Goal: Task Accomplishment & Management: Manage account settings

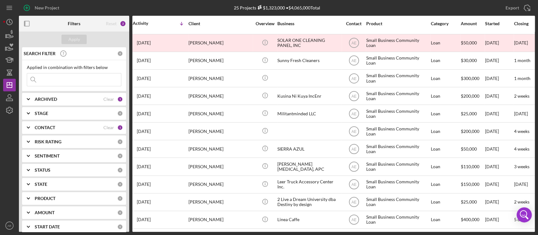
scroll to position [248, 0]
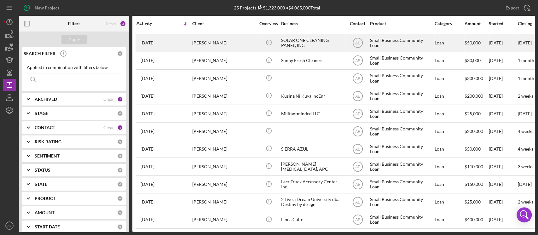
click at [213, 37] on div "[PERSON_NAME]" at bounding box center [223, 43] width 63 height 17
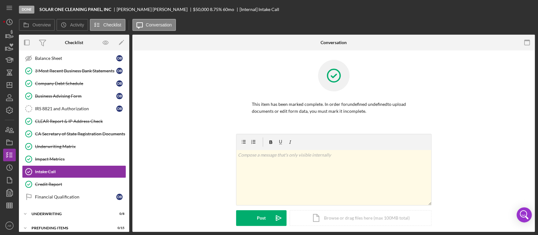
scroll to position [133, 0]
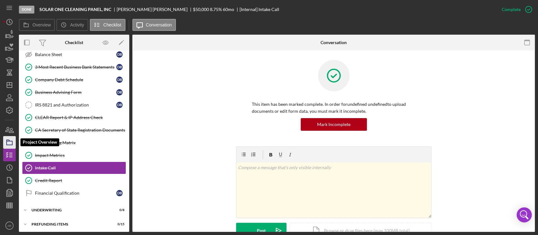
click at [9, 139] on icon "button" at bounding box center [10, 143] width 16 height 16
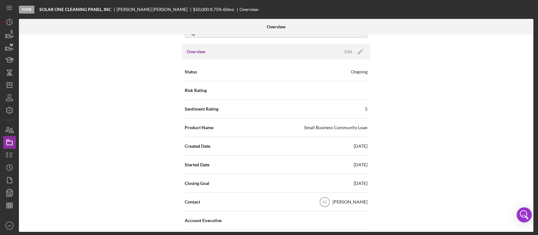
scroll to position [42, 0]
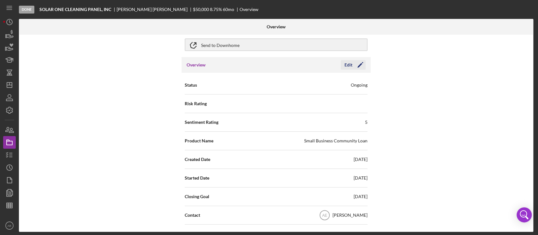
click at [345, 63] on div "Edit" at bounding box center [349, 64] width 8 height 9
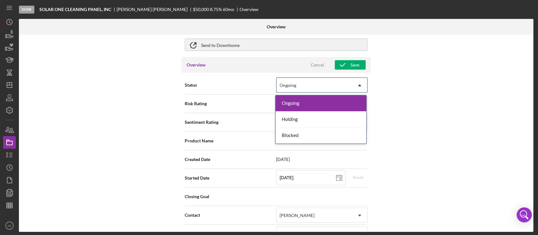
click at [305, 85] on div "Ongoing" at bounding box center [315, 85] width 76 height 15
click at [303, 138] on div "Blocked" at bounding box center [321, 136] width 91 height 16
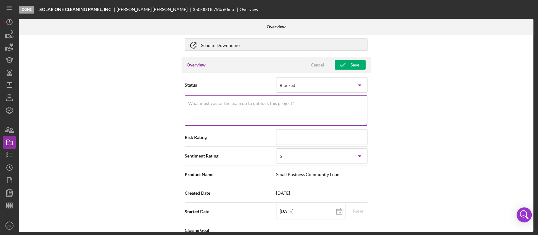
click at [288, 114] on textarea "What must you or the team do to unblock this project?" at bounding box center [276, 111] width 183 height 30
type textarea "Product switch"
click at [294, 153] on div "5" at bounding box center [315, 156] width 76 height 15
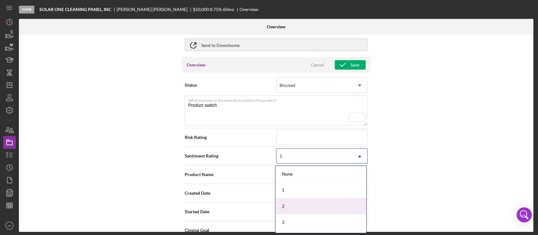
scroll to position [30, 0]
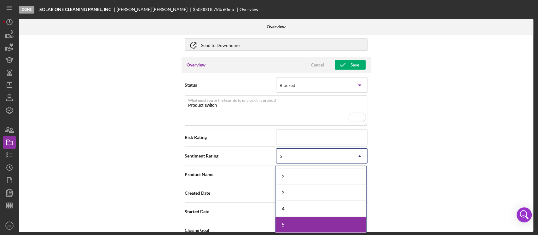
click at [305, 224] on div "5" at bounding box center [321, 225] width 91 height 16
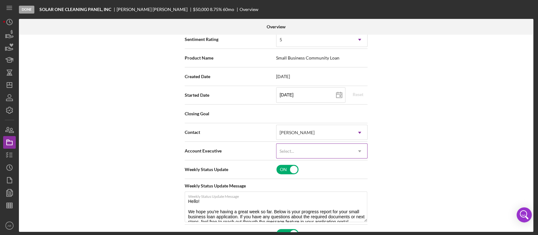
scroll to position [168, 0]
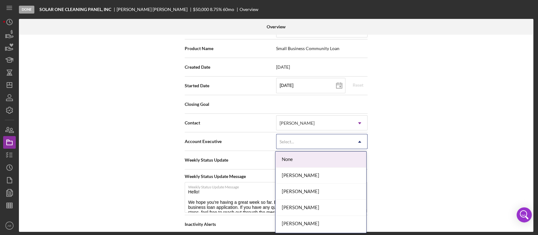
click at [303, 139] on div "Select..." at bounding box center [315, 142] width 76 height 15
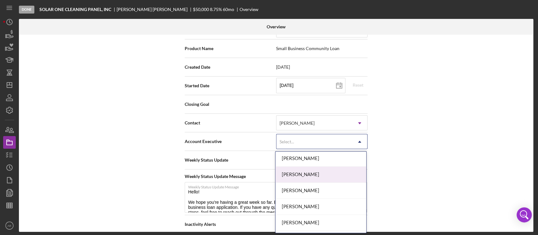
scroll to position [240, 0]
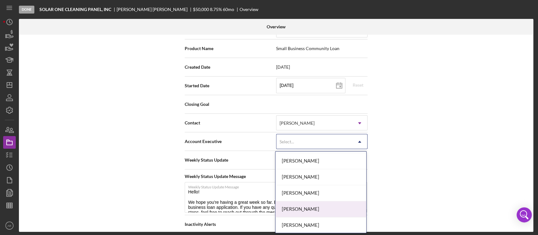
click at [310, 210] on div "[PERSON_NAME]" at bounding box center [321, 210] width 91 height 16
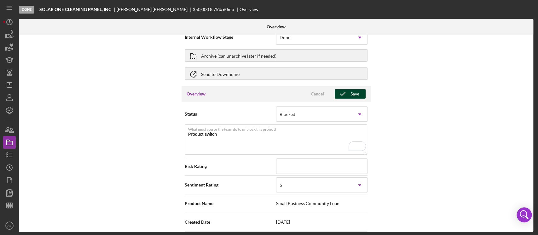
scroll to position [0, 0]
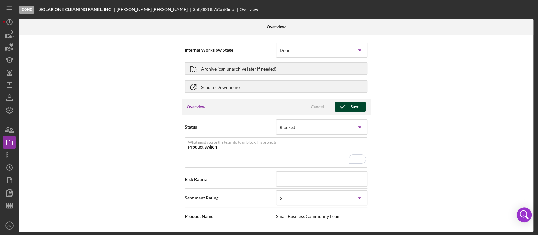
click at [346, 108] on icon "button" at bounding box center [343, 107] width 16 height 16
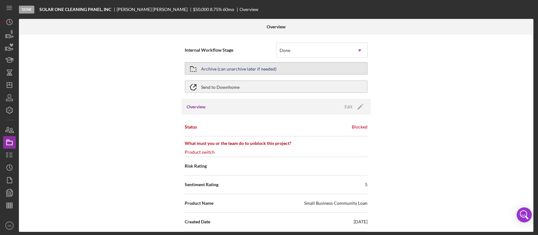
click at [230, 69] on div "Archive (can unarchive later if needed)" at bounding box center [238, 68] width 75 height 11
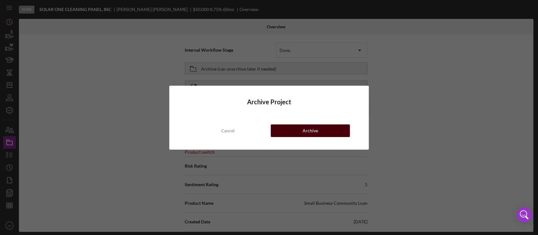
click at [310, 131] on div "Archive" at bounding box center [310, 131] width 15 height 13
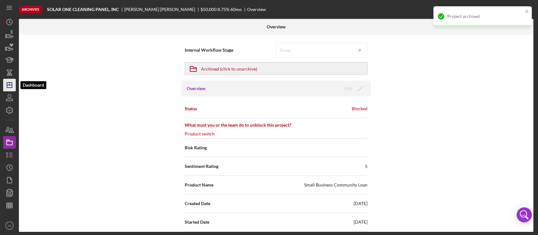
click at [10, 84] on icon "Icon/Dashboard" at bounding box center [10, 85] width 16 height 16
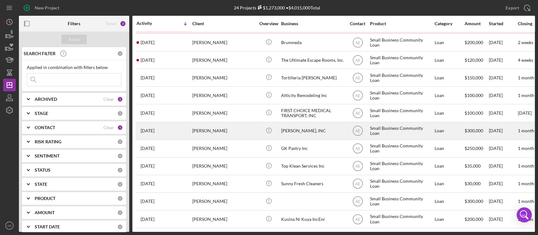
click at [220, 133] on div "[PERSON_NAME]" at bounding box center [223, 131] width 63 height 17
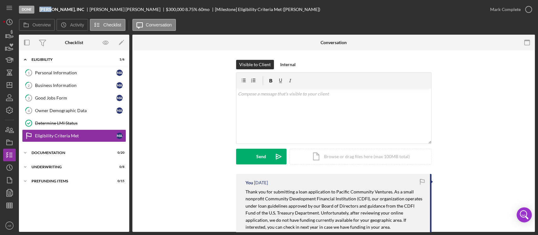
drag, startPoint x: 39, startPoint y: 11, endPoint x: 53, endPoint y: 11, distance: 14.2
click at [53, 11] on div "Done [PERSON_NAME], INC [PERSON_NAME] $300,000 8.75 % 60 mo [Milestone] Eligibi…" at bounding box center [251, 9] width 465 height 19
copy b "AICHE"
click at [11, 139] on icon "button" at bounding box center [10, 143] width 16 height 16
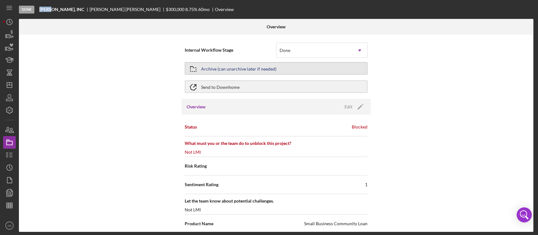
click at [207, 69] on div "Archive (can unarchive later if needed)" at bounding box center [238, 68] width 75 height 11
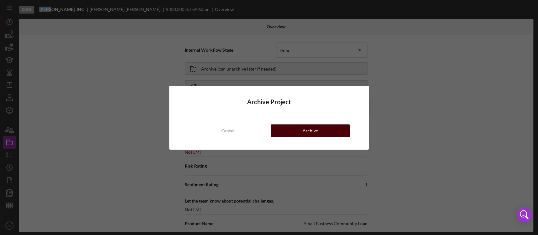
click at [291, 130] on button "Archive" at bounding box center [310, 131] width 79 height 13
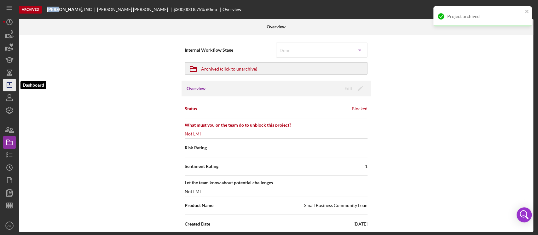
click at [8, 82] on icon "Icon/Dashboard" at bounding box center [10, 85] width 16 height 16
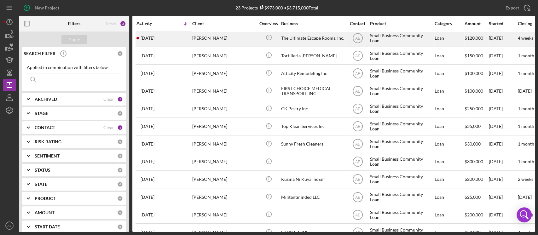
scroll to position [213, 0]
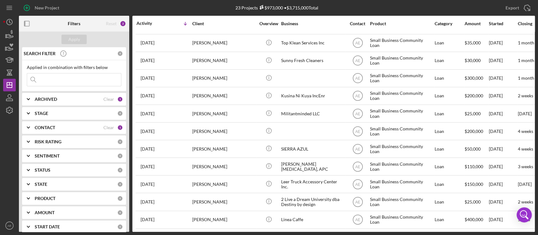
click at [58, 127] on div "CONTACT" at bounding box center [69, 127] width 69 height 5
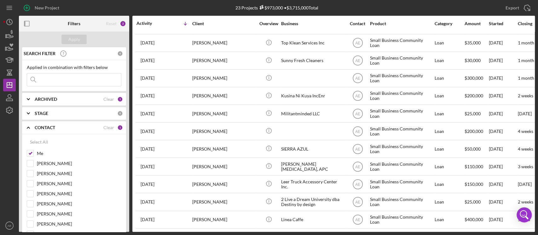
click at [58, 103] on div "ARCHIVED Clear 1" at bounding box center [79, 99] width 88 height 13
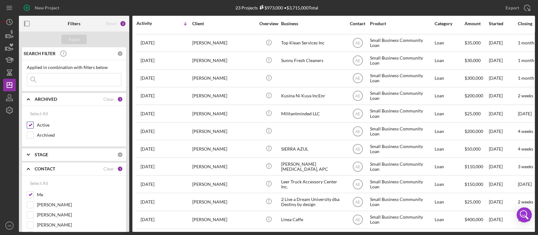
click at [30, 122] on input "Active" at bounding box center [30, 125] width 6 height 6
checkbox input "false"
click at [29, 135] on input "Archived" at bounding box center [30, 135] width 6 height 6
checkbox input "true"
click at [76, 40] on div "Apply" at bounding box center [74, 39] width 12 height 9
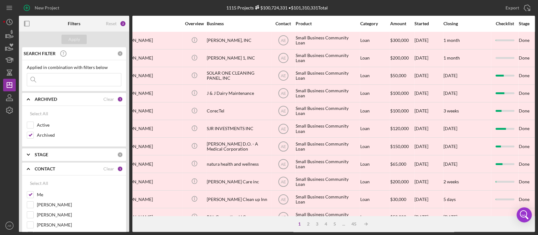
scroll to position [0, 0]
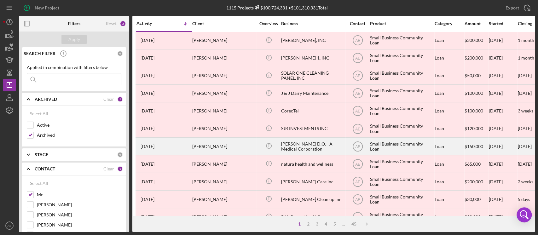
click at [228, 140] on div "[PERSON_NAME]" at bounding box center [223, 146] width 63 height 17
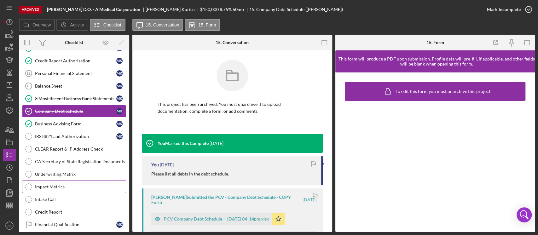
scroll to position [134, 0]
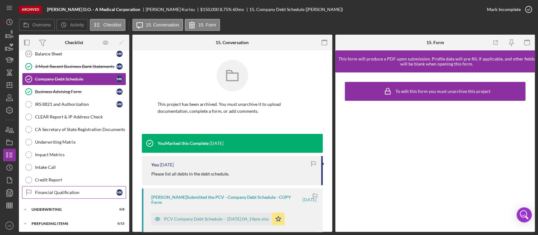
drag, startPoint x: 68, startPoint y: 188, endPoint x: 87, endPoint y: 196, distance: 20.6
click at [67, 188] on link "Financial Qualification Financial Qualification M K" at bounding box center [74, 192] width 104 height 13
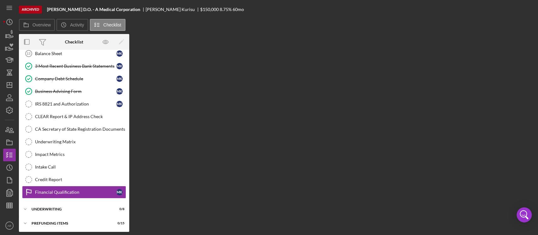
scroll to position [134, 0]
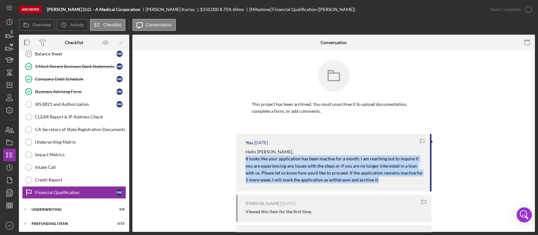
drag, startPoint x: 240, startPoint y: 158, endPoint x: 377, endPoint y: 178, distance: 138.3
click at [377, 178] on div "You [DATE] Hello [PERSON_NAME], It looks like your application has been inactiv…" at bounding box center [334, 163] width 196 height 58
copy mark "It looks like your application has been inactive for a month. I am reaching out…"
click at [377, 180] on p "It looks like your application has been inactive for a month. I am reaching out…" at bounding box center [335, 170] width 178 height 28
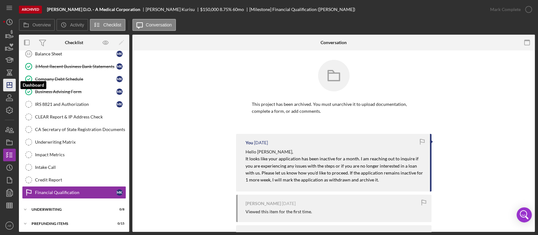
click at [9, 85] on line "button" at bounding box center [9, 84] width 0 height 3
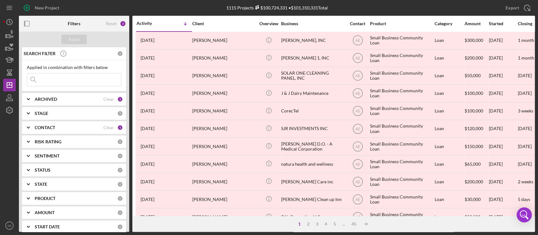
click at [89, 125] on div "CONTACT" at bounding box center [69, 127] width 69 height 5
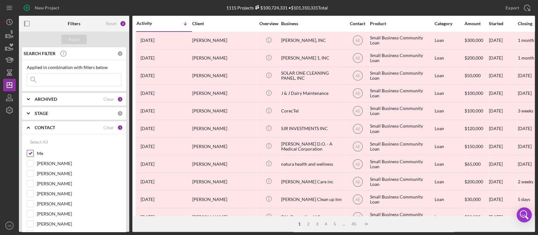
click at [28, 152] on input "Me" at bounding box center [30, 153] width 6 height 6
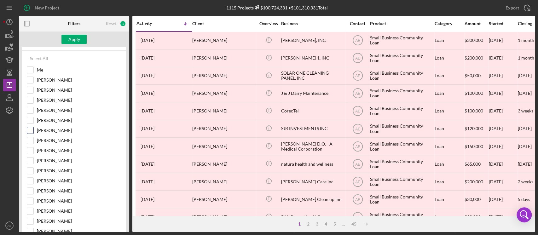
scroll to position [84, 0]
click at [30, 68] on input "Me" at bounding box center [30, 70] width 6 height 6
checkbox input "true"
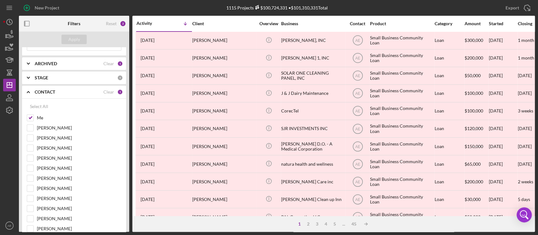
scroll to position [0, 0]
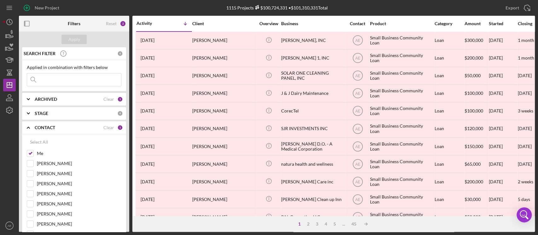
click at [50, 104] on div "ARCHIVED Clear 1" at bounding box center [79, 99] width 88 height 13
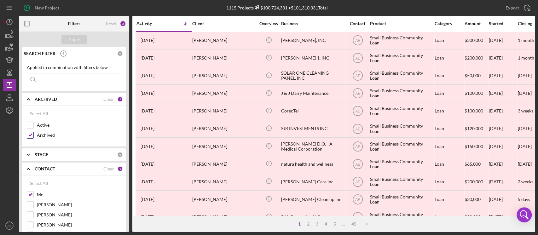
drag, startPoint x: 31, startPoint y: 135, endPoint x: 30, endPoint y: 130, distance: 5.4
click at [30, 135] on input "Archived" at bounding box center [30, 135] width 6 height 6
checkbox input "false"
click at [30, 126] on input "Active" at bounding box center [30, 125] width 6 height 6
checkbox input "true"
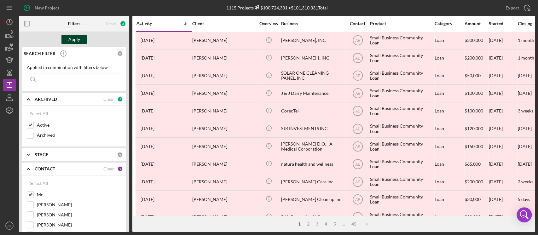
click at [75, 35] on div "Apply" at bounding box center [74, 39] width 12 height 9
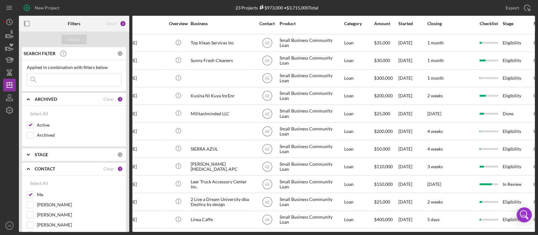
scroll to position [213, 0]
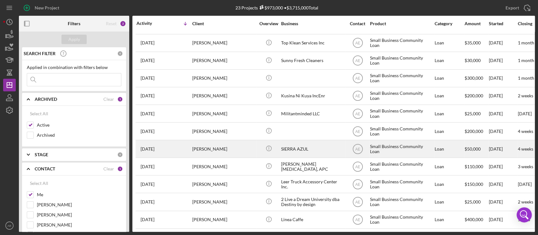
click at [213, 144] on div "[PERSON_NAME]" at bounding box center [223, 149] width 63 height 17
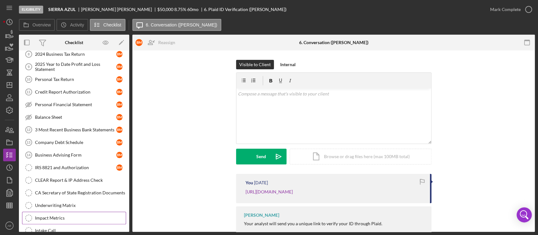
scroll to position [148, 0]
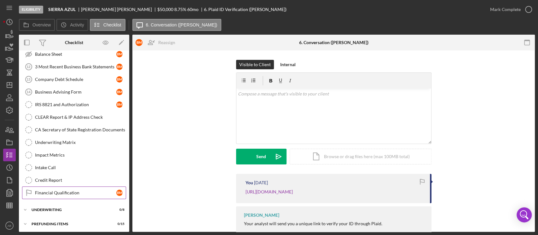
click at [56, 192] on div "Financial Qualification" at bounding box center [75, 193] width 81 height 5
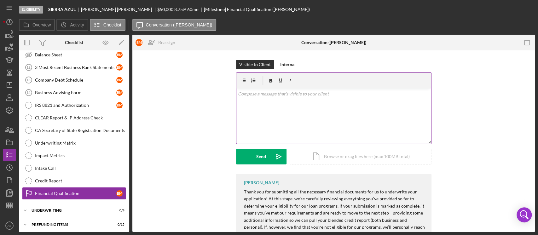
scroll to position [148, 0]
click at [305, 91] on p at bounding box center [333, 94] width 191 height 7
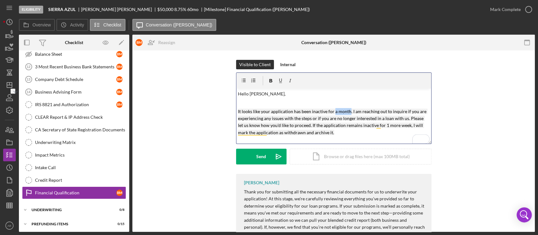
drag, startPoint x: 332, startPoint y: 112, endPoint x: 348, endPoint y: 112, distance: 15.1
click at [348, 112] on mark "It looks like your application has been inactive for a month. I am reaching out…" at bounding box center [333, 122] width 190 height 26
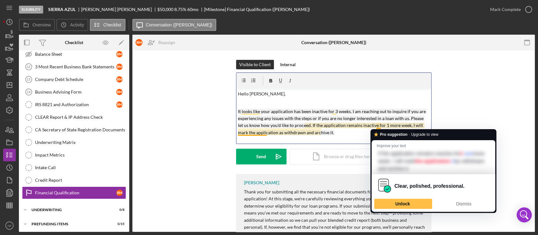
click at [379, 127] on mark "It looks like your application has been inactive for 3 weeks. I am reaching out…" at bounding box center [332, 122] width 189 height 26
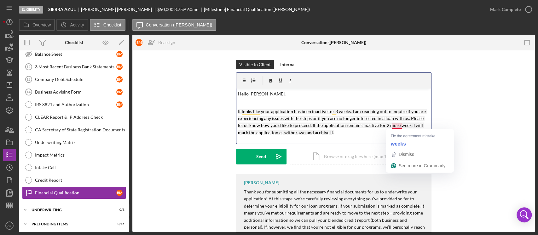
click at [401, 126] on mark "It looks like your application has been inactive for 3 weeks. I am reaching out…" at bounding box center [332, 122] width 189 height 26
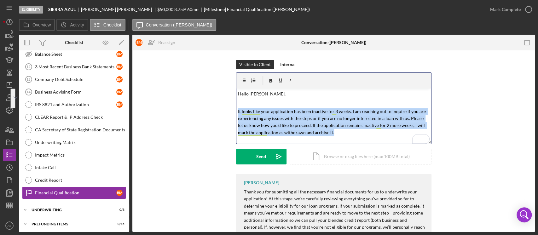
drag, startPoint x: 328, startPoint y: 132, endPoint x: 238, endPoint y: 115, distance: 92.2
click at [238, 115] on p "It looks like your application has been inactive for 3 weeks. I am reaching out…" at bounding box center [333, 122] width 191 height 28
copy mark "It looks like your application has been inactive for 3 weeks. I am reaching out…"
click at [338, 135] on p "It looks like your application has been inactive for 3 weeks. I am reaching out…" at bounding box center [333, 122] width 191 height 28
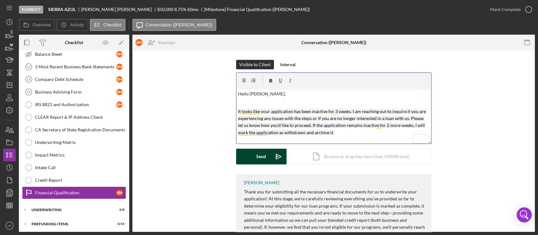
click at [268, 153] on button "Send Icon/icon-invite-send" at bounding box center [261, 157] width 50 height 16
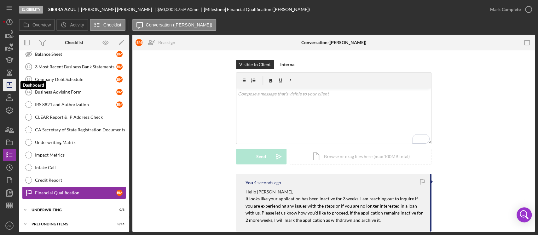
click at [10, 83] on icon "Icon/Dashboard" at bounding box center [10, 85] width 16 height 16
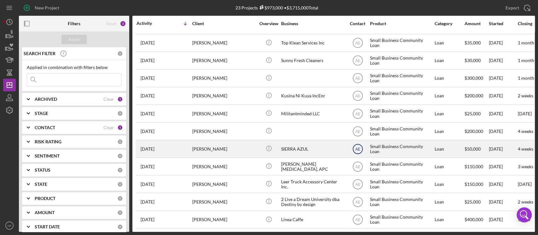
scroll to position [213, 0]
click at [302, 144] on div "SIERRA AZUL" at bounding box center [312, 149] width 63 height 17
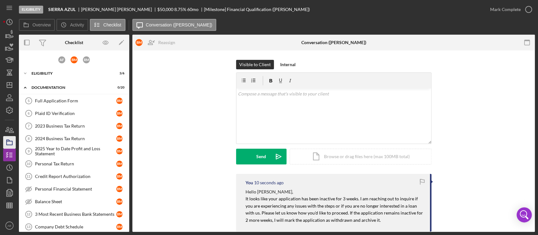
scroll to position [147, 0]
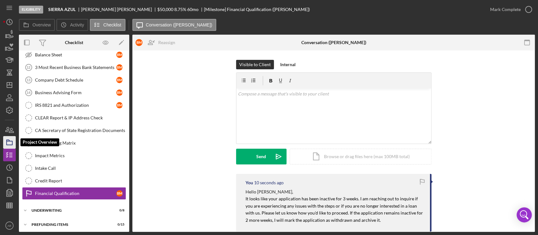
click at [9, 145] on rect "button" at bounding box center [10, 143] width 6 height 4
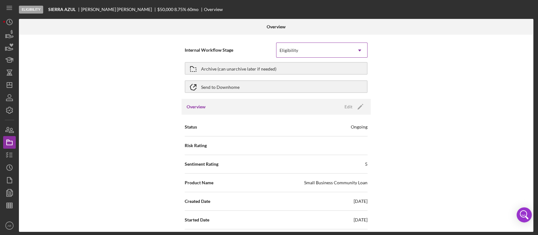
click at [297, 50] on div "Eligibility" at bounding box center [289, 50] width 20 height 5
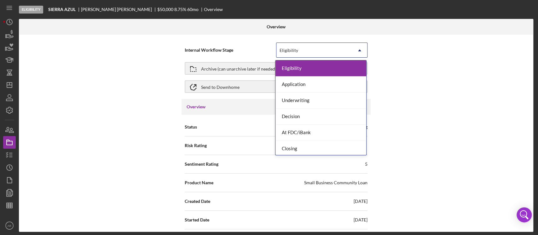
click at [220, 43] on div "Internal Workflow Stage 7 results available. Use Up and Down to choose options,…" at bounding box center [276, 50] width 183 height 16
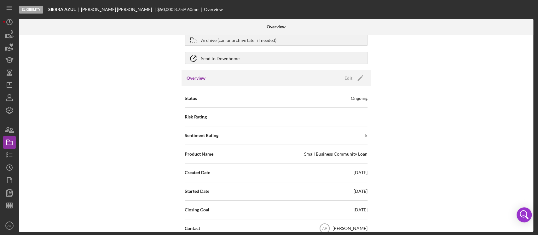
scroll to position [42, 0]
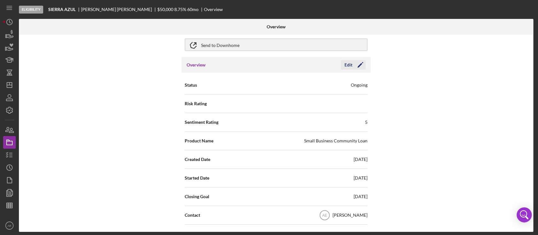
click at [346, 64] on div "Edit" at bounding box center [349, 64] width 8 height 9
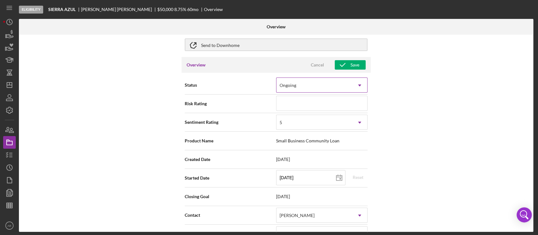
click at [309, 86] on div "Ongoing" at bounding box center [315, 85] width 76 height 15
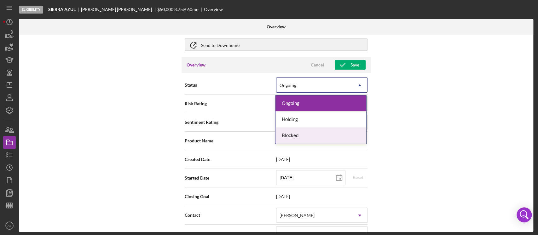
click at [296, 135] on div "Blocked" at bounding box center [321, 136] width 91 height 16
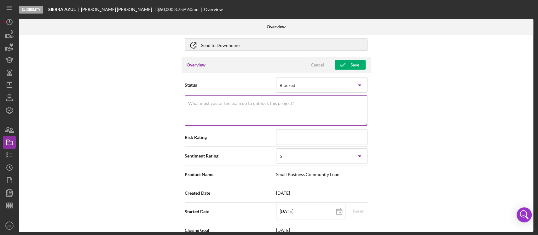
click at [290, 110] on textarea "What must you or the team do to unblock this project?" at bounding box center [276, 111] width 183 height 30
type textarea "Inactivity"
click at [298, 156] on div "5" at bounding box center [315, 156] width 76 height 15
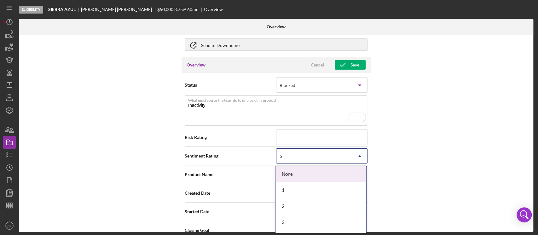
click at [297, 174] on div "None" at bounding box center [321, 174] width 91 height 16
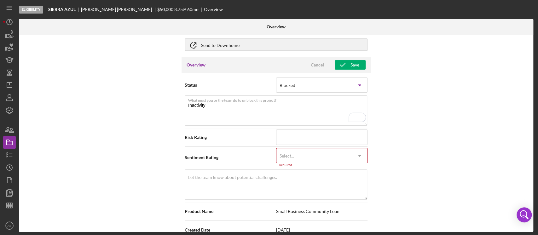
click at [291, 158] on div "Select..." at bounding box center [315, 156] width 76 height 15
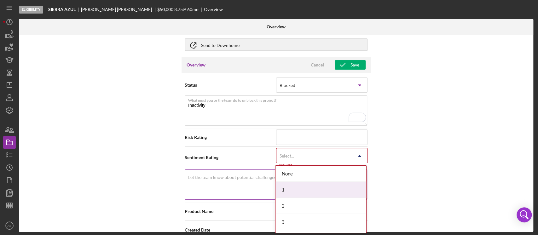
click at [292, 186] on div "1" at bounding box center [321, 190] width 91 height 16
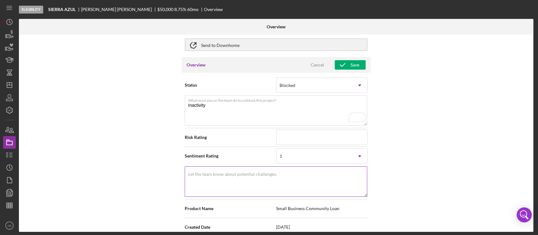
click at [256, 187] on textarea "Let the team know about potential challenges." at bounding box center [276, 182] width 183 height 30
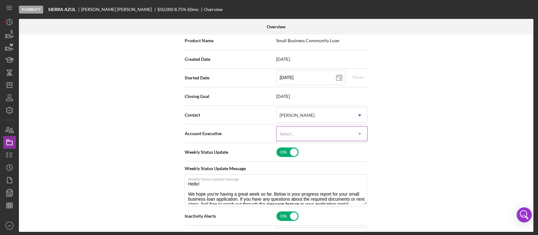
scroll to position [210, 0]
type textarea "Inactivity"
click at [309, 130] on div "Select..." at bounding box center [315, 134] width 76 height 15
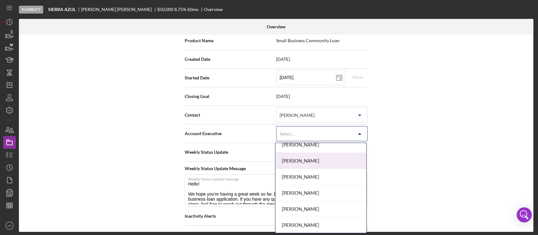
scroll to position [231, 0]
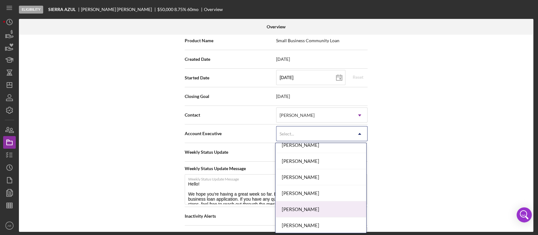
click at [316, 202] on div "[PERSON_NAME]" at bounding box center [321, 210] width 91 height 16
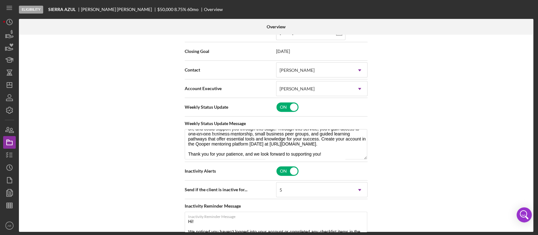
scroll to position [336, 0]
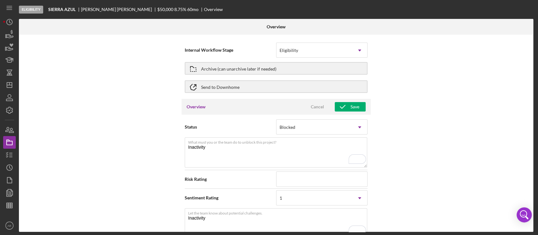
click at [346, 108] on icon "button" at bounding box center [343, 107] width 16 height 16
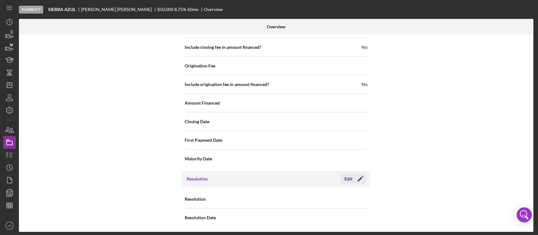
click at [349, 176] on div "Edit" at bounding box center [349, 178] width 8 height 9
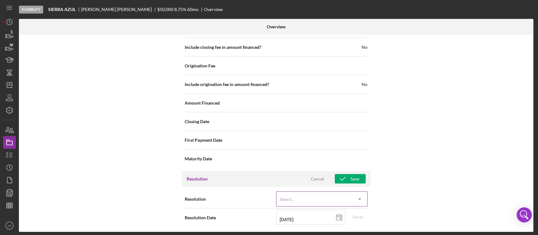
click at [322, 200] on div "Select..." at bounding box center [315, 199] width 76 height 15
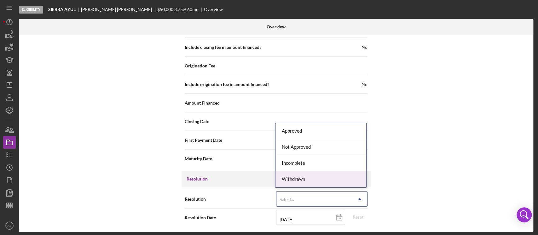
click at [306, 180] on div "Withdrawn" at bounding box center [321, 180] width 91 height 16
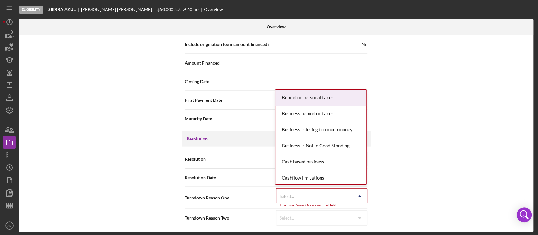
click at [323, 193] on div "Select..." at bounding box center [315, 196] width 76 height 15
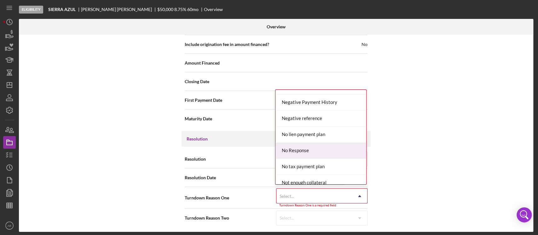
click at [315, 149] on div "No Response" at bounding box center [321, 151] width 91 height 16
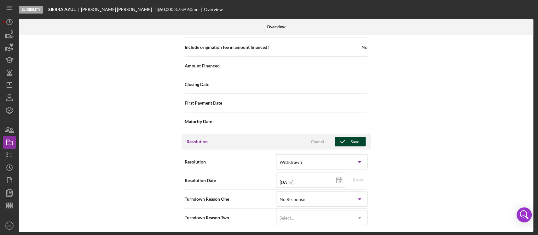
click at [343, 140] on icon "button" at bounding box center [343, 142] width 16 height 16
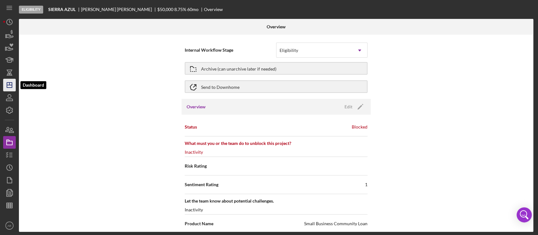
click at [9, 82] on icon "Icon/Dashboard" at bounding box center [10, 85] width 16 height 16
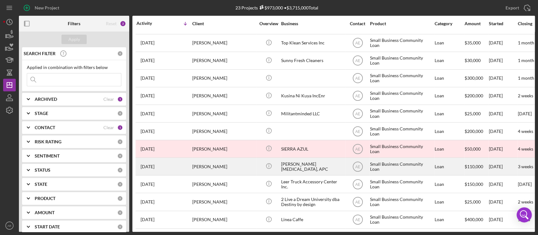
click at [313, 163] on div "[PERSON_NAME] [MEDICAL_DATA], APC" at bounding box center [312, 166] width 63 height 17
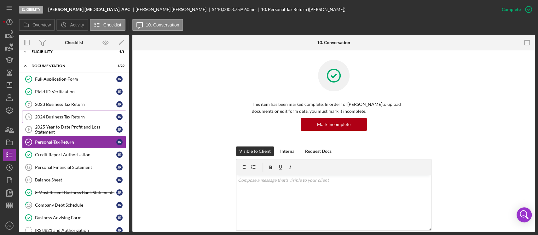
click at [72, 118] on div "2024 Business Tax Return" at bounding box center [75, 117] width 81 height 5
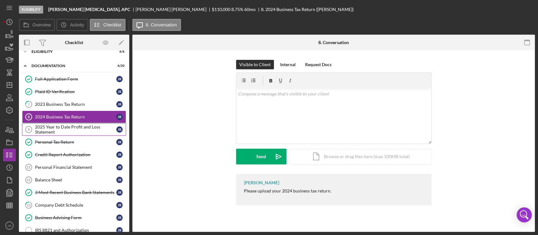
click at [74, 127] on div "2025 Year to Date Profit and Loss Statement" at bounding box center [75, 130] width 81 height 10
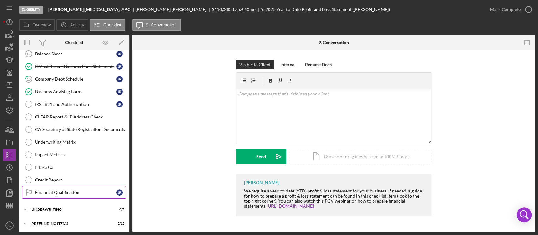
click at [77, 191] on div "Financial Qualification" at bounding box center [75, 192] width 81 height 5
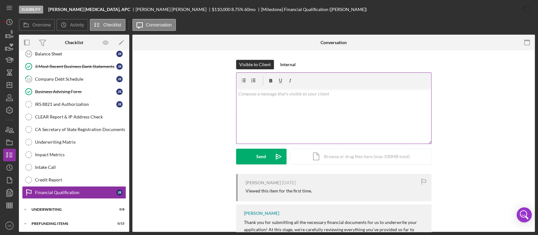
click at [329, 102] on div "v Color teal Color pink Remove color Add row above Add row below Add column bef…" at bounding box center [334, 116] width 195 height 55
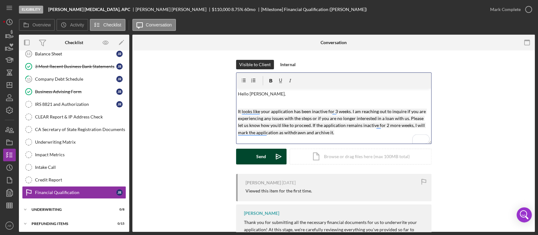
click at [260, 156] on div "Send" at bounding box center [261, 157] width 10 height 16
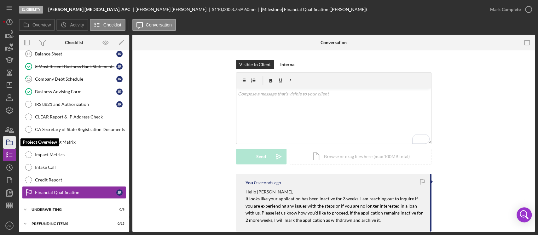
click at [9, 140] on icon "button" at bounding box center [10, 143] width 16 height 16
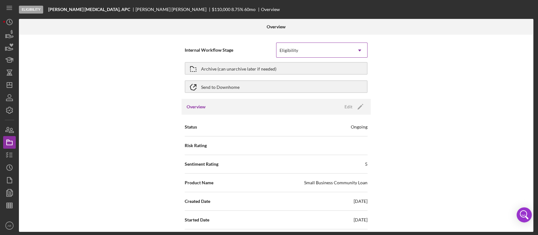
click at [282, 47] on div "Eligibility" at bounding box center [315, 50] width 76 height 15
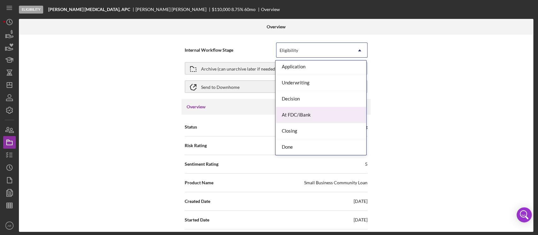
click at [119, 67] on div "Internal Workflow Stage 7 results available. Use Up and Down to choose options,…" at bounding box center [276, 133] width 515 height 197
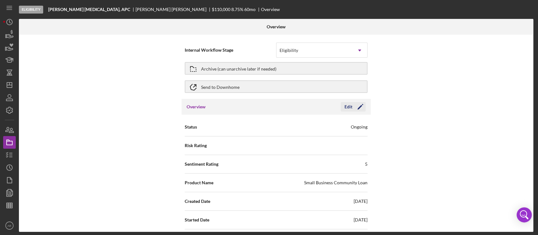
click at [353, 105] on icon "Icon/Edit" at bounding box center [361, 107] width 16 height 16
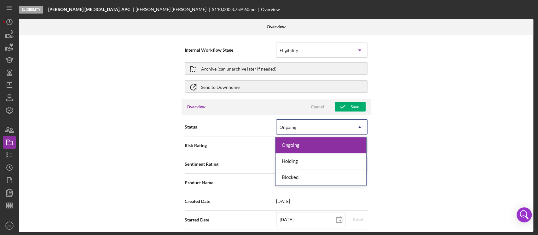
click at [327, 126] on div "Ongoing" at bounding box center [315, 127] width 76 height 15
click at [303, 178] on div "Blocked" at bounding box center [321, 178] width 91 height 16
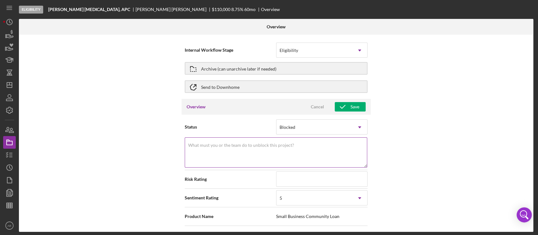
click at [295, 149] on textarea "What must you or the team do to unblock this project?" at bounding box center [276, 153] width 183 height 30
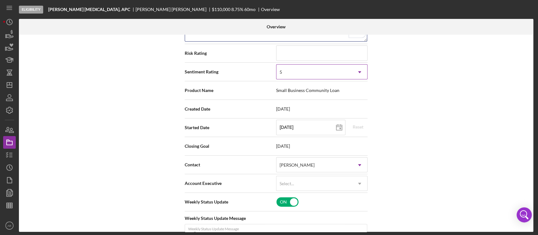
type textarea "Inactivity"
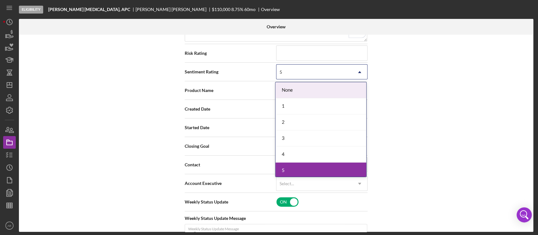
click at [293, 72] on div "5" at bounding box center [315, 72] width 76 height 15
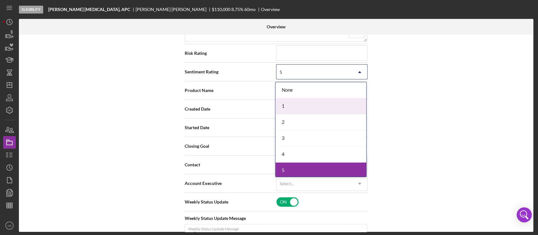
click at [292, 105] on div "1" at bounding box center [321, 106] width 91 height 16
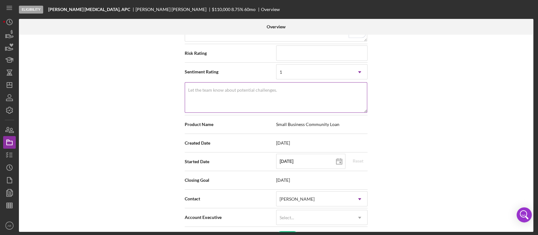
click at [291, 104] on textarea "Let the team know about potential challenges." at bounding box center [276, 97] width 183 height 30
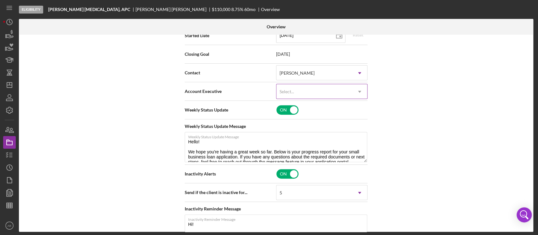
type textarea "Inactivity"
click at [310, 87] on div "Select..." at bounding box center [315, 92] width 76 height 15
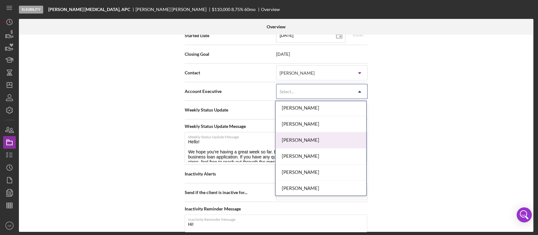
scroll to position [226, 0]
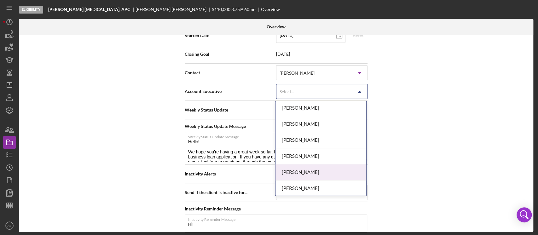
drag, startPoint x: 316, startPoint y: 175, endPoint x: 320, endPoint y: 164, distance: 11.9
click at [316, 174] on div "[PERSON_NAME]" at bounding box center [321, 173] width 91 height 16
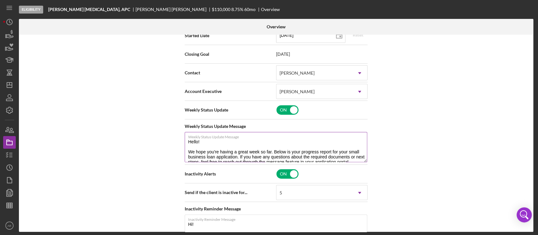
scroll to position [0, 0]
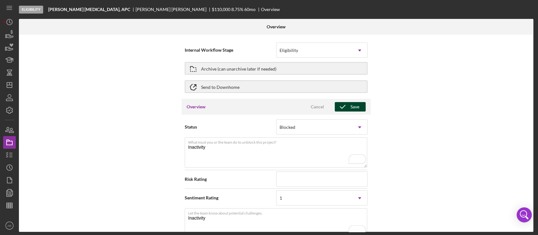
click at [341, 106] on icon "button" at bounding box center [343, 107] width 16 height 16
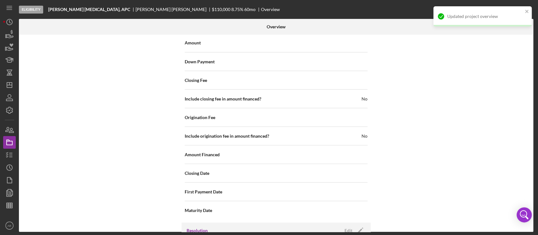
scroll to position [843, 0]
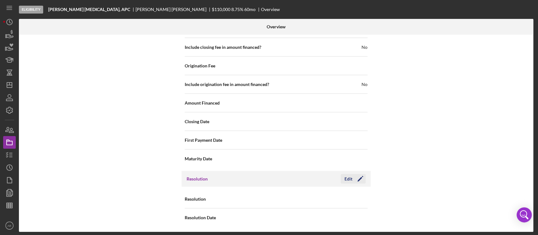
click at [353, 176] on icon "Icon/Edit" at bounding box center [361, 179] width 16 height 16
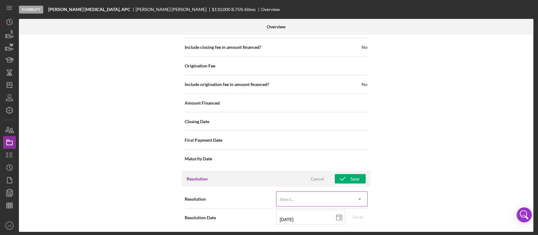
click at [309, 198] on div "Select..." at bounding box center [315, 199] width 76 height 15
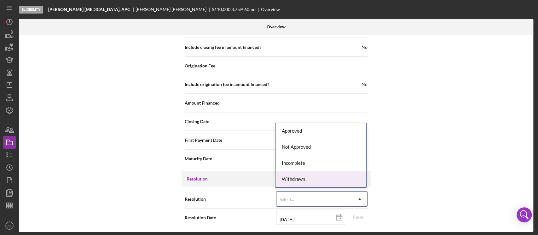
click at [303, 183] on div "Withdrawn" at bounding box center [321, 180] width 91 height 16
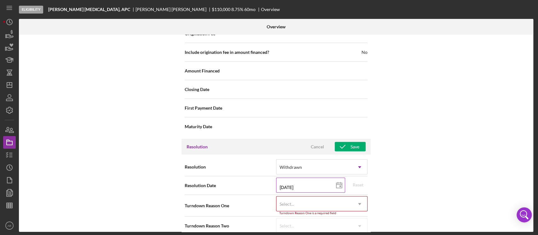
scroll to position [883, 0]
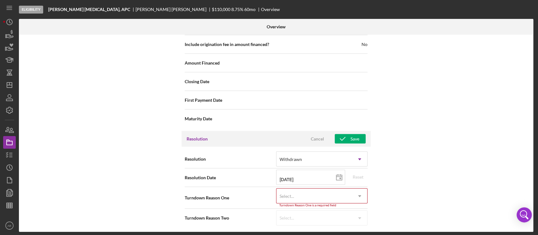
click at [327, 200] on div "Select..." at bounding box center [315, 196] width 76 height 15
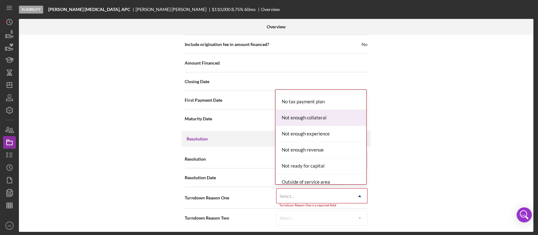
scroll to position [421, 0]
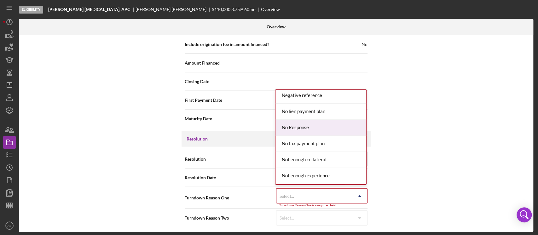
click at [314, 126] on div "No Response" at bounding box center [321, 128] width 91 height 16
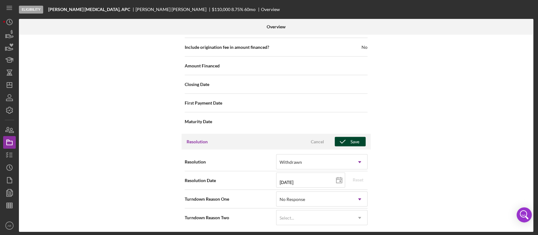
click at [346, 141] on icon "button" at bounding box center [343, 142] width 16 height 16
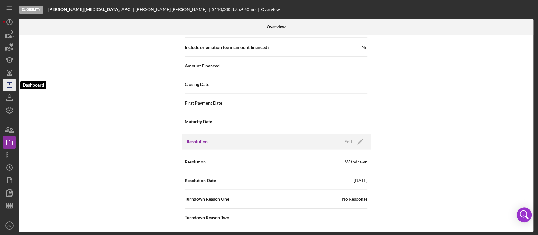
click at [11, 85] on icon "Icon/Dashboard" at bounding box center [10, 85] width 16 height 16
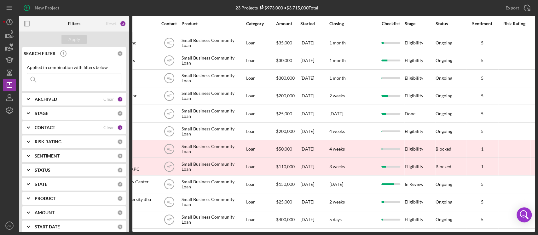
scroll to position [213, 0]
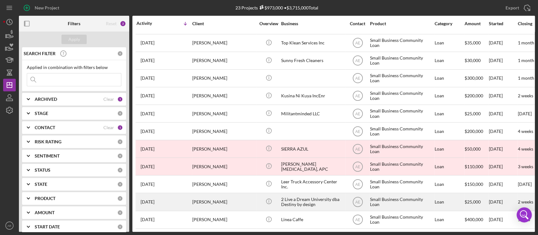
click at [298, 194] on div "2 Live a Dream University dba Destiny by design" at bounding box center [312, 202] width 63 height 17
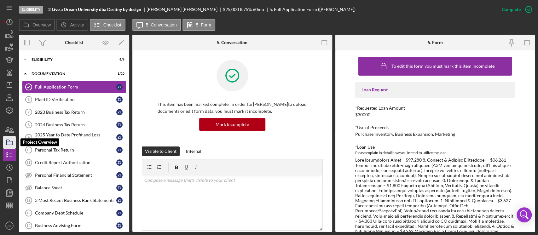
click at [9, 140] on polygon "button" at bounding box center [8, 140] width 3 height 1
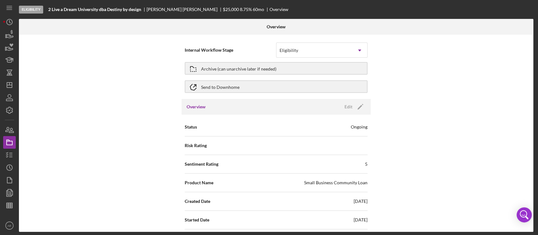
click at [354, 101] on div "Overview Edit Icon/Edit" at bounding box center [276, 107] width 189 height 16
click at [353, 106] on icon "Icon/Edit" at bounding box center [361, 107] width 16 height 16
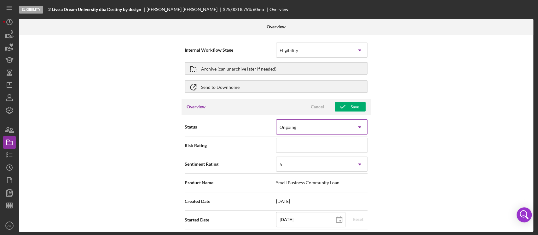
click at [297, 123] on div "Ongoing" at bounding box center [315, 127] width 76 height 15
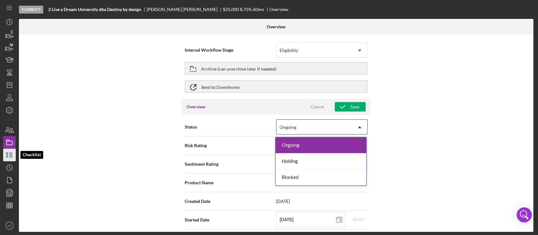
click at [4, 158] on icon "button" at bounding box center [10, 155] width 16 height 16
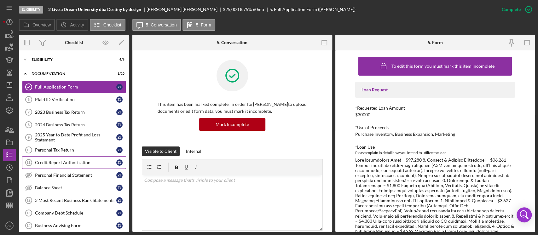
scroll to position [134, 0]
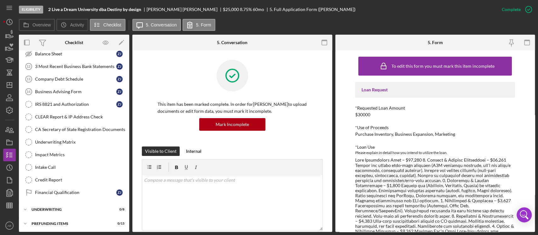
click at [71, 198] on div "Full Application Form Full Application Form Z J Plaid ID Verification 6 Plaid I…" at bounding box center [74, 75] width 110 height 256
drag, startPoint x: 69, startPoint y: 193, endPoint x: 167, endPoint y: 188, distance: 97.9
click at [69, 193] on div "Financial Qualification" at bounding box center [75, 192] width 81 height 5
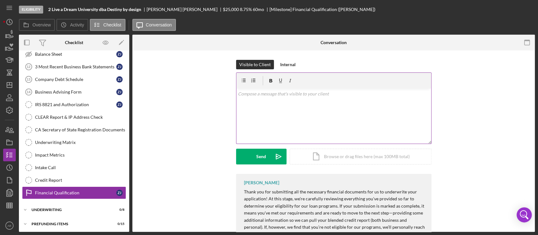
scroll to position [134, 0]
click at [283, 115] on div "v Color teal Color pink Remove color Add row above Add row below Add column bef…" at bounding box center [334, 116] width 195 height 55
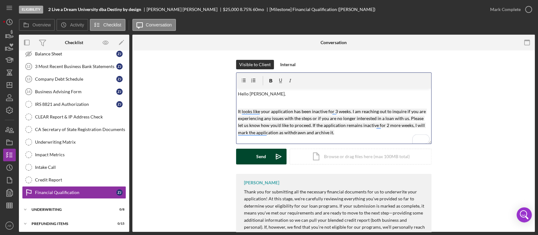
click at [265, 159] on div "Send" at bounding box center [261, 157] width 10 height 16
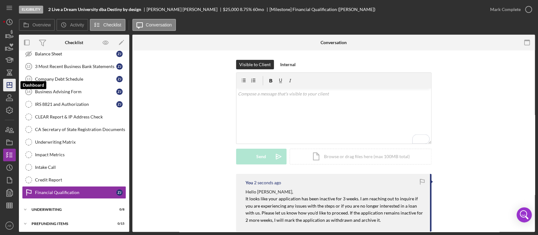
click at [12, 85] on line "button" at bounding box center [9, 85] width 5 height 0
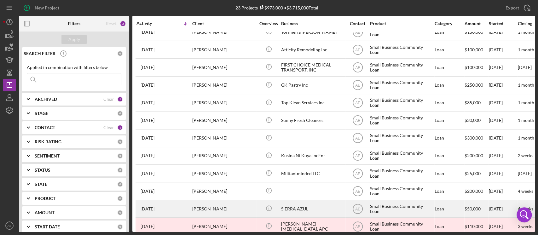
scroll to position [213, 0]
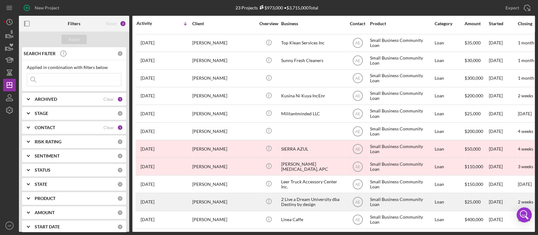
click at [315, 196] on div "2 Live a Dream University dba Destiny by design" at bounding box center [312, 202] width 63 height 17
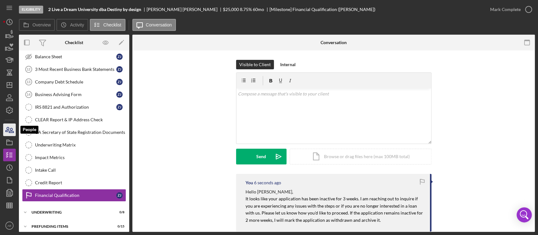
scroll to position [134, 0]
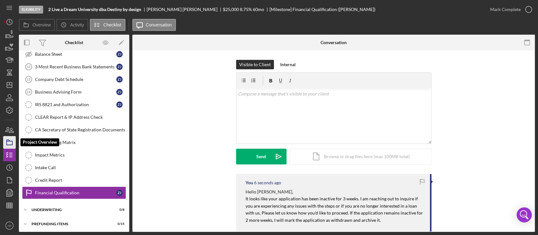
click at [11, 143] on icon "button" at bounding box center [10, 143] width 16 height 16
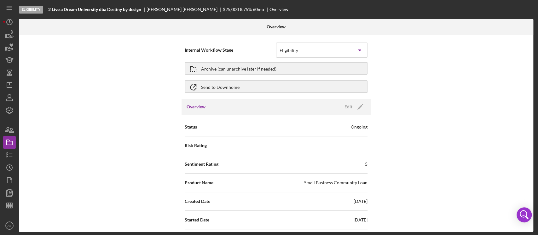
click at [339, 103] on div "Overview Edit Icon/Edit" at bounding box center [276, 107] width 189 height 16
click at [343, 105] on button "Edit Icon/Edit" at bounding box center [353, 106] width 25 height 9
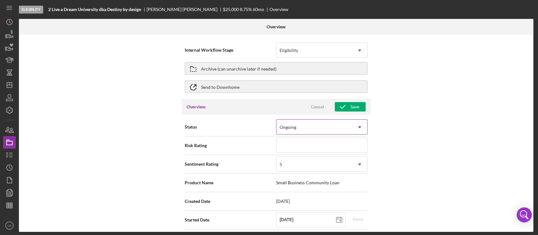
click at [291, 125] on div "Ongoing" at bounding box center [288, 127] width 17 height 5
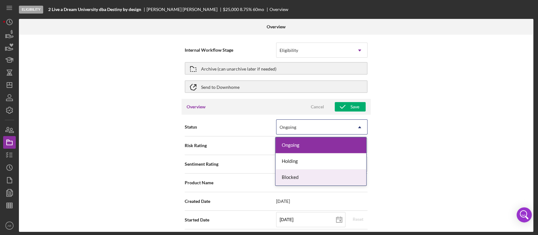
click at [305, 177] on div "Blocked" at bounding box center [321, 178] width 91 height 16
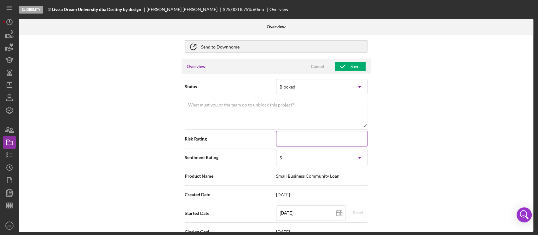
scroll to position [84, 0]
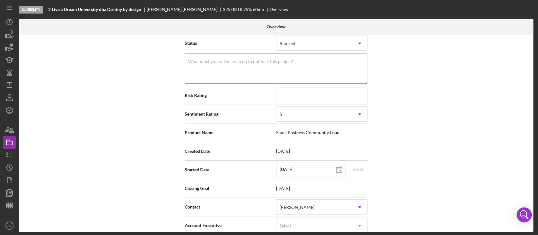
click at [269, 65] on textarea "What must you or the team do to unblock this project?" at bounding box center [276, 69] width 183 height 30
type textarea "Inactivity"
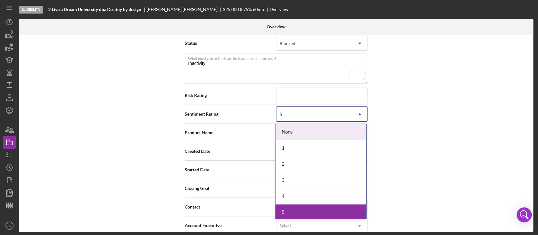
click at [300, 116] on div "5" at bounding box center [315, 114] width 76 height 15
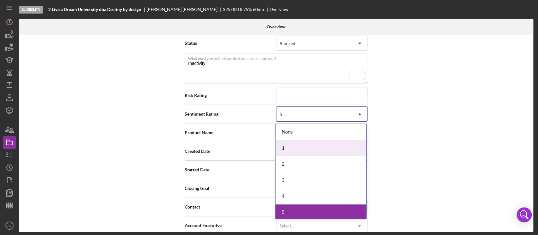
click at [302, 149] on div "1" at bounding box center [321, 148] width 91 height 16
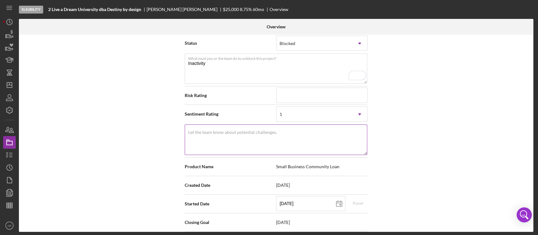
click at [305, 138] on textarea "Let the team know about potential challenges." at bounding box center [276, 140] width 183 height 30
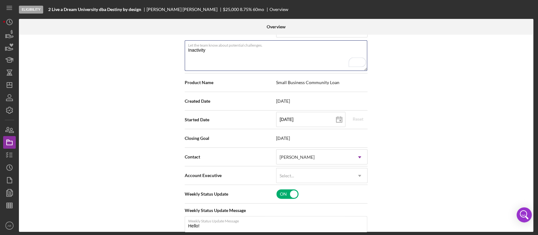
scroll to position [0, 0]
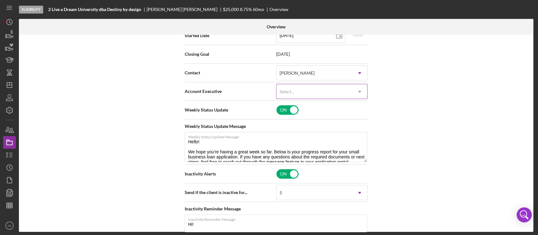
type textarea "Inactivity"
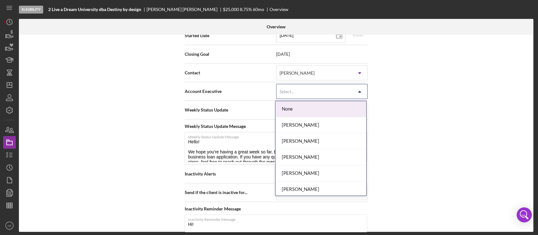
click at [312, 85] on div "Select..." at bounding box center [315, 92] width 76 height 15
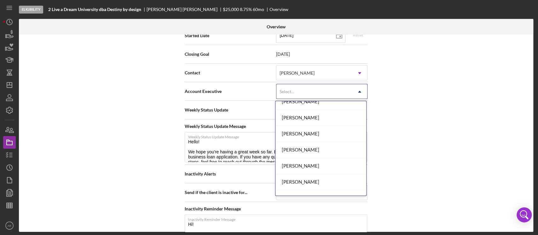
scroll to position [226, 0]
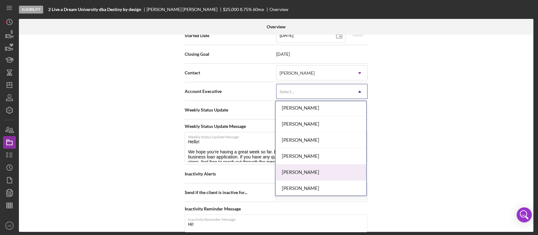
click at [313, 174] on div "[PERSON_NAME]" at bounding box center [321, 173] width 91 height 16
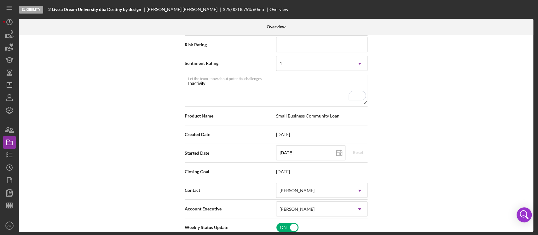
scroll to position [84, 0]
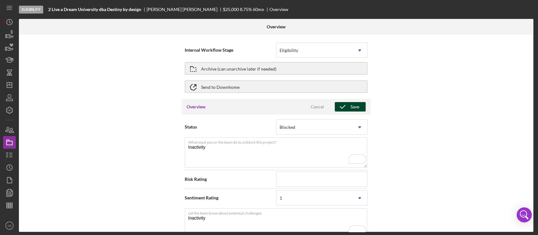
click at [351, 107] on div "Save" at bounding box center [355, 106] width 9 height 9
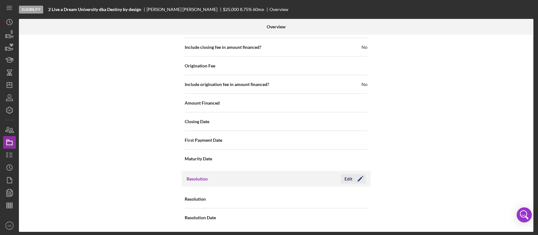
click at [353, 179] on icon "Icon/Edit" at bounding box center [361, 179] width 16 height 16
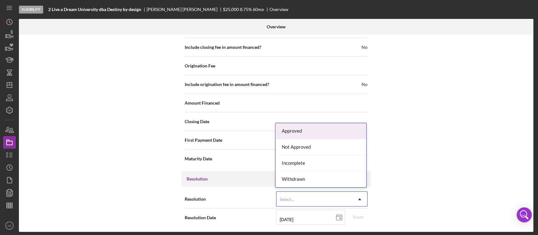
click at [327, 194] on div "Select..." at bounding box center [315, 199] width 76 height 15
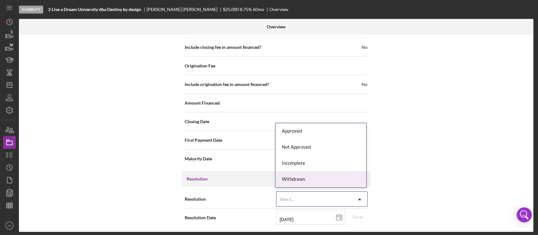
click at [312, 177] on div "Withdrawn" at bounding box center [321, 180] width 91 height 16
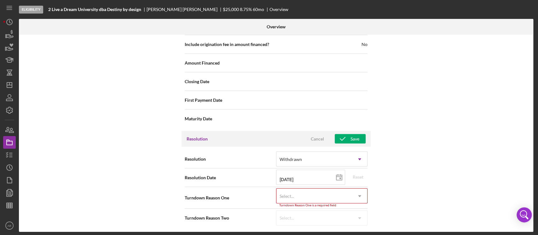
click at [315, 199] on div "Select..." at bounding box center [315, 196] width 76 height 15
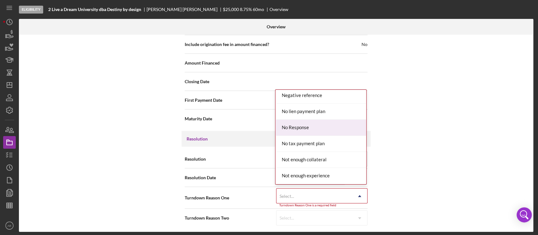
click at [293, 126] on div "No Response" at bounding box center [321, 128] width 91 height 16
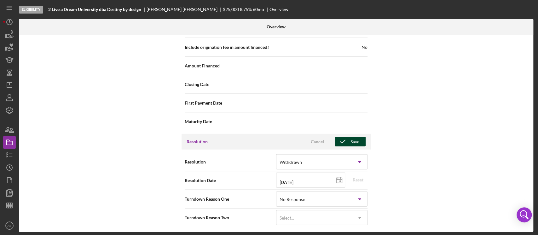
click at [351, 142] on div "Save" at bounding box center [355, 141] width 9 height 9
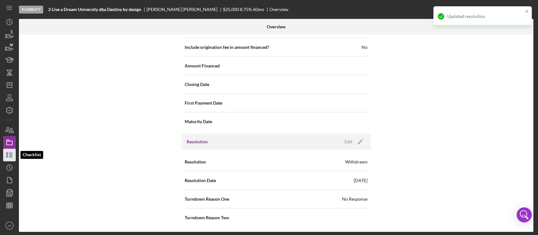
click at [13, 152] on icon "button" at bounding box center [10, 155] width 16 height 16
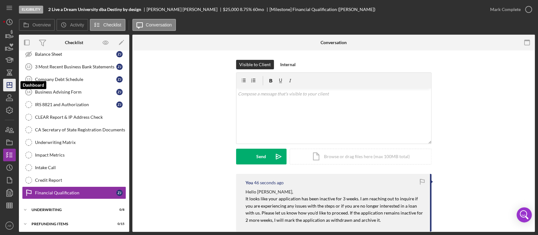
click at [10, 86] on icon "Icon/Dashboard" at bounding box center [10, 85] width 16 height 16
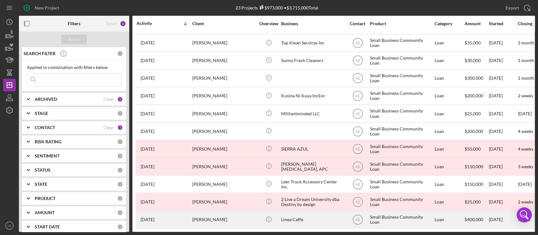
click at [305, 221] on div "Linea Caffe" at bounding box center [312, 220] width 63 height 17
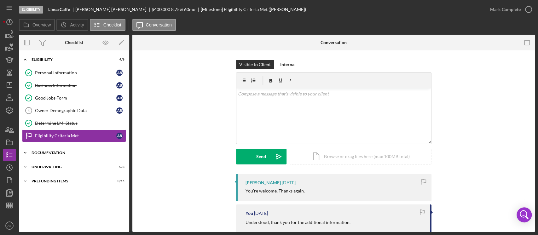
click at [74, 156] on div "Icon/Expander Documentation 0 / 20" at bounding box center [74, 153] width 110 height 13
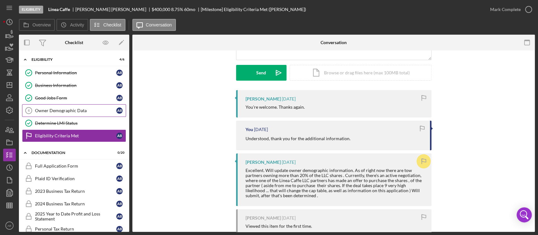
click at [72, 108] on div "Owner Demographic Data" at bounding box center [75, 110] width 81 height 5
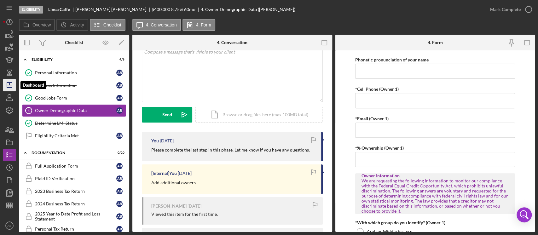
click at [13, 84] on icon "Icon/Dashboard" at bounding box center [10, 85] width 16 height 16
